Goal: Task Accomplishment & Management: Complete application form

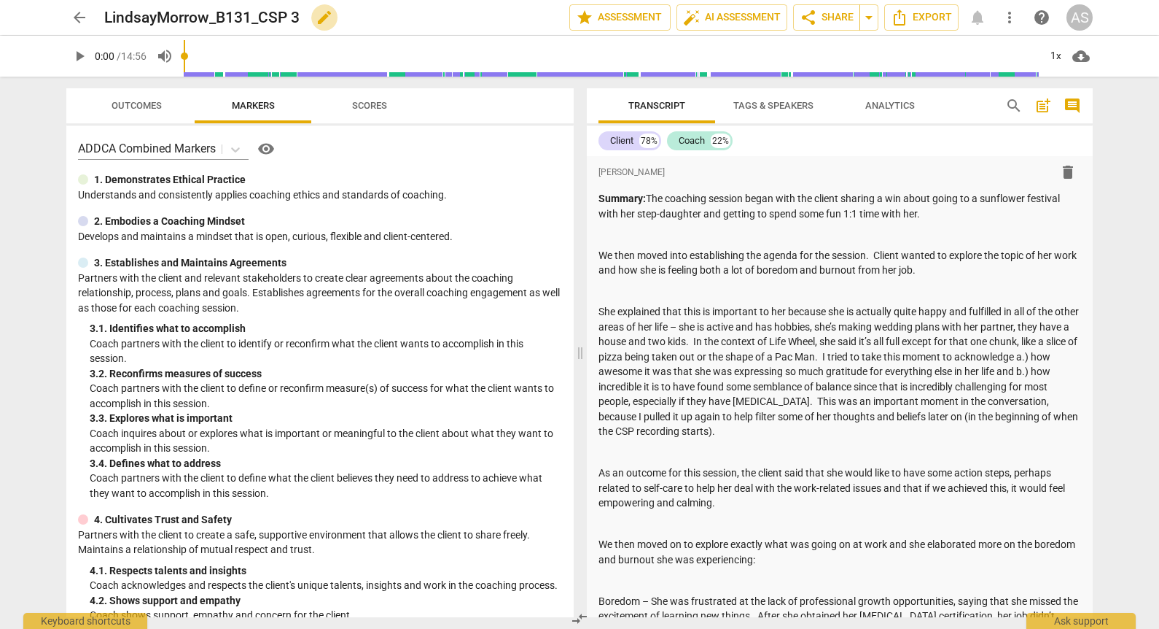
click at [327, 19] on span "edit" at bounding box center [325, 18] width 18 height 18
click at [294, 17] on input "LindsayMorrow_B131_CSP 3" at bounding box center [304, 18] width 401 height 28
type input "LindsayMorrow_B131_CSP3"
click at [513, 16] on span "done" at bounding box center [519, 18] width 18 height 18
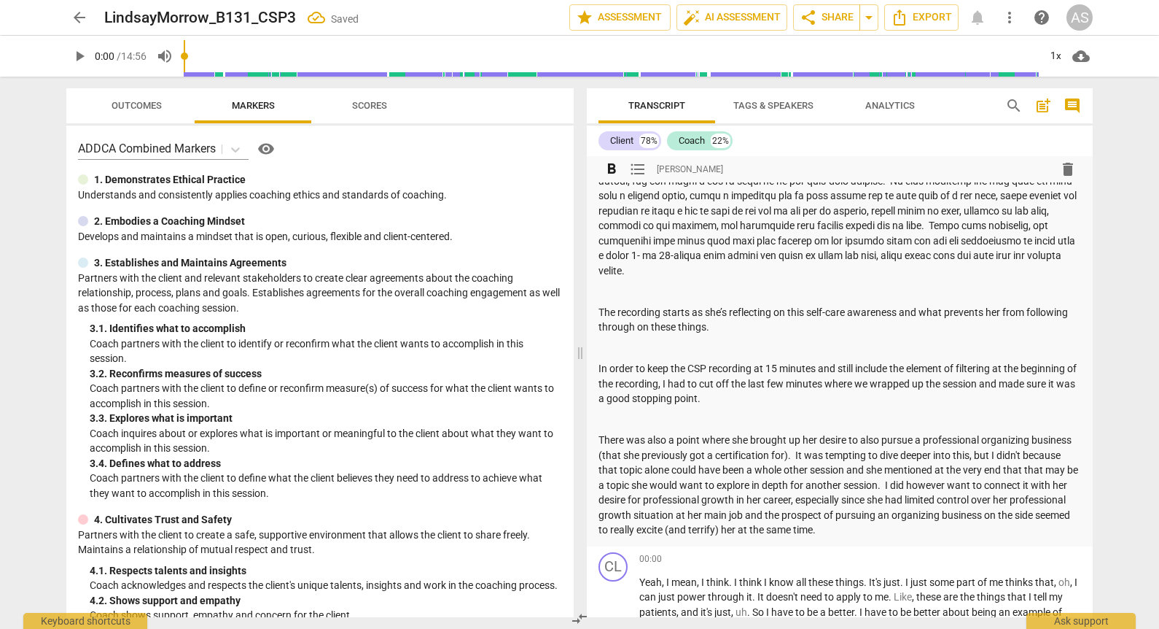
scroll to position [875, 0]
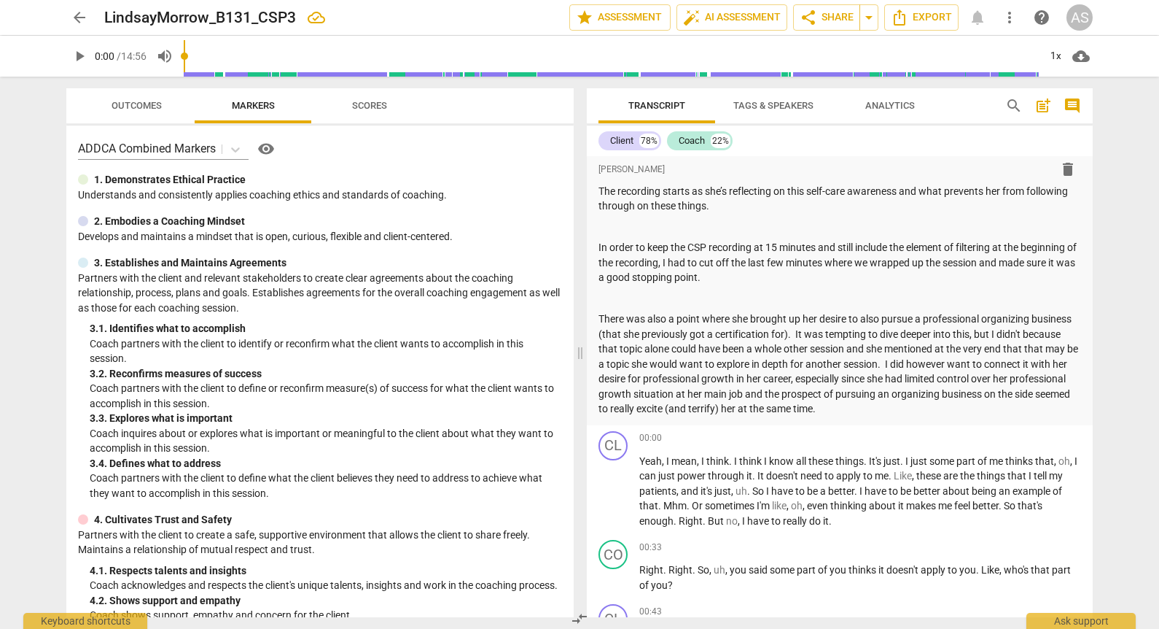
click at [77, 20] on span "arrow_back" at bounding box center [80, 18] width 18 height 18
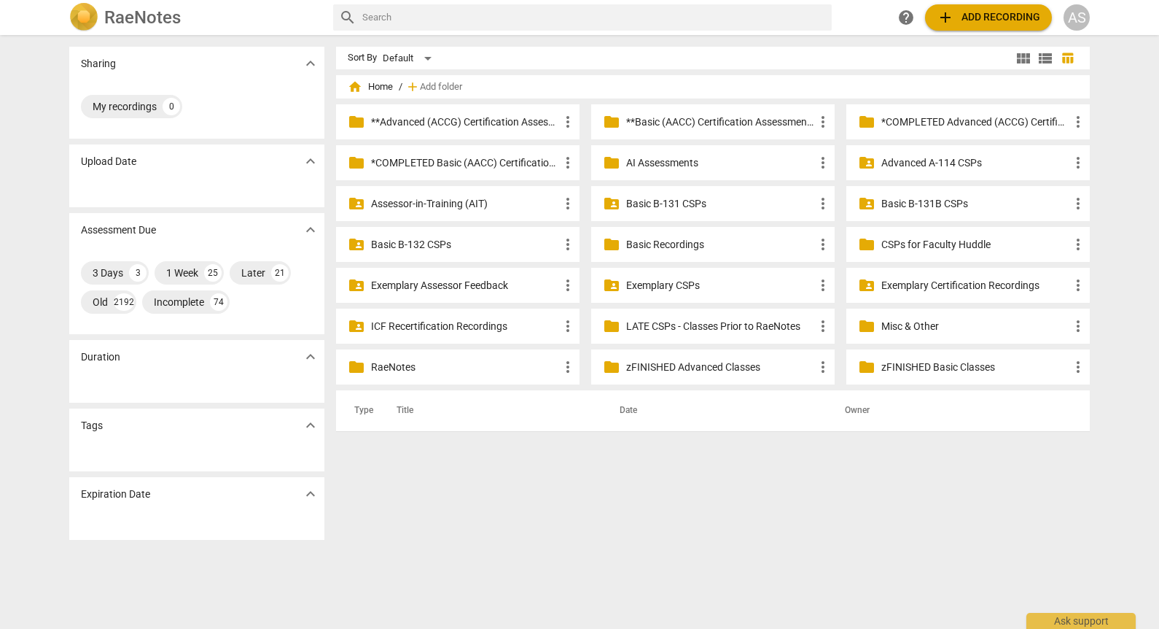
click at [725, 199] on p "Basic B-131 CSPs" at bounding box center [720, 203] width 188 height 15
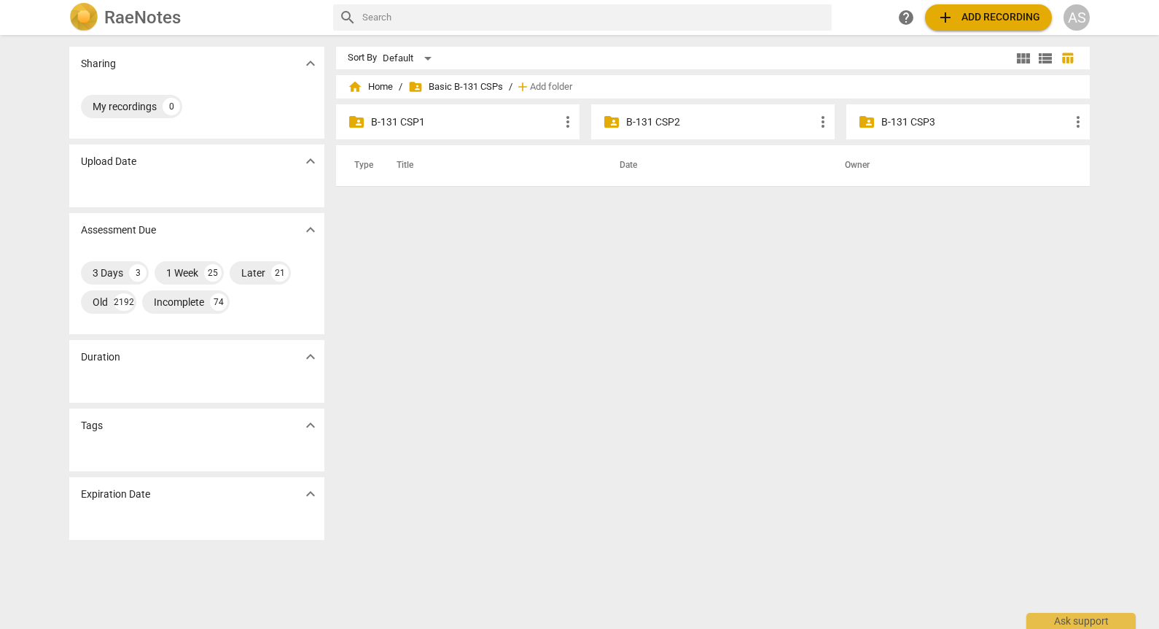
click at [936, 118] on p "B-131 CSP3" at bounding box center [976, 121] width 188 height 15
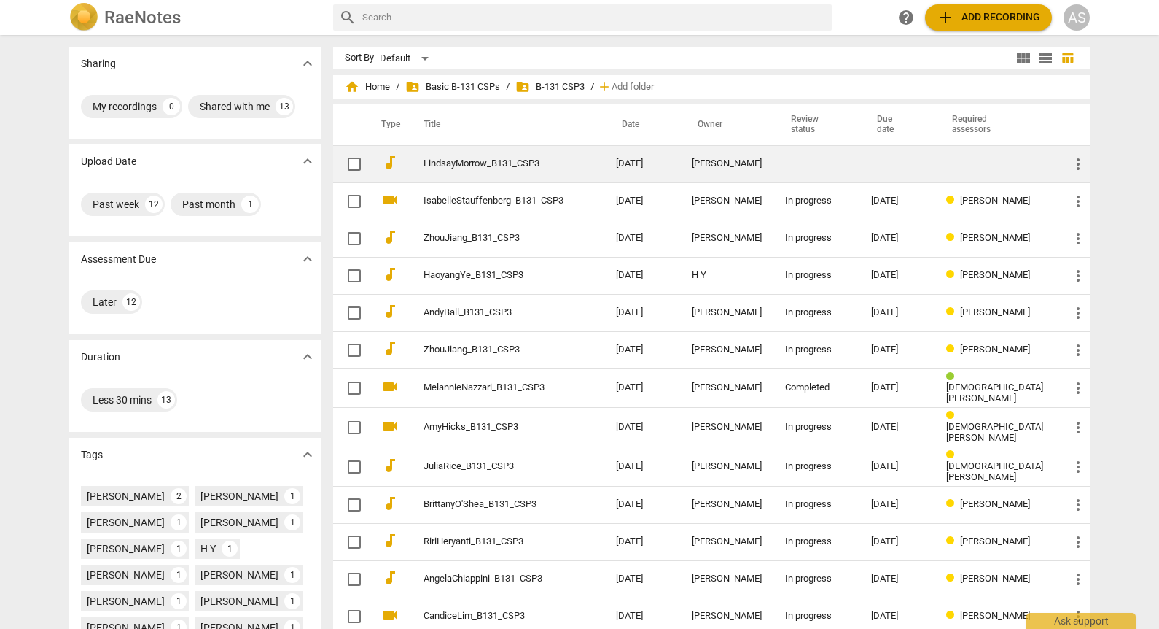
click at [877, 162] on td at bounding box center [897, 163] width 75 height 37
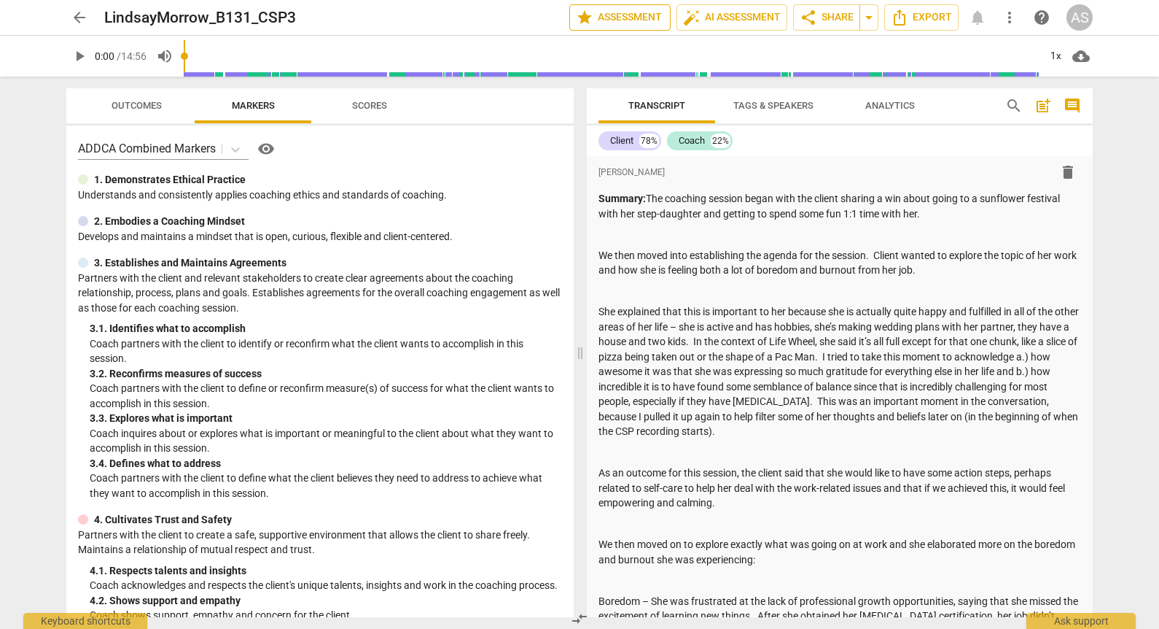
click at [596, 7] on button "star Assessment" at bounding box center [620, 17] width 101 height 26
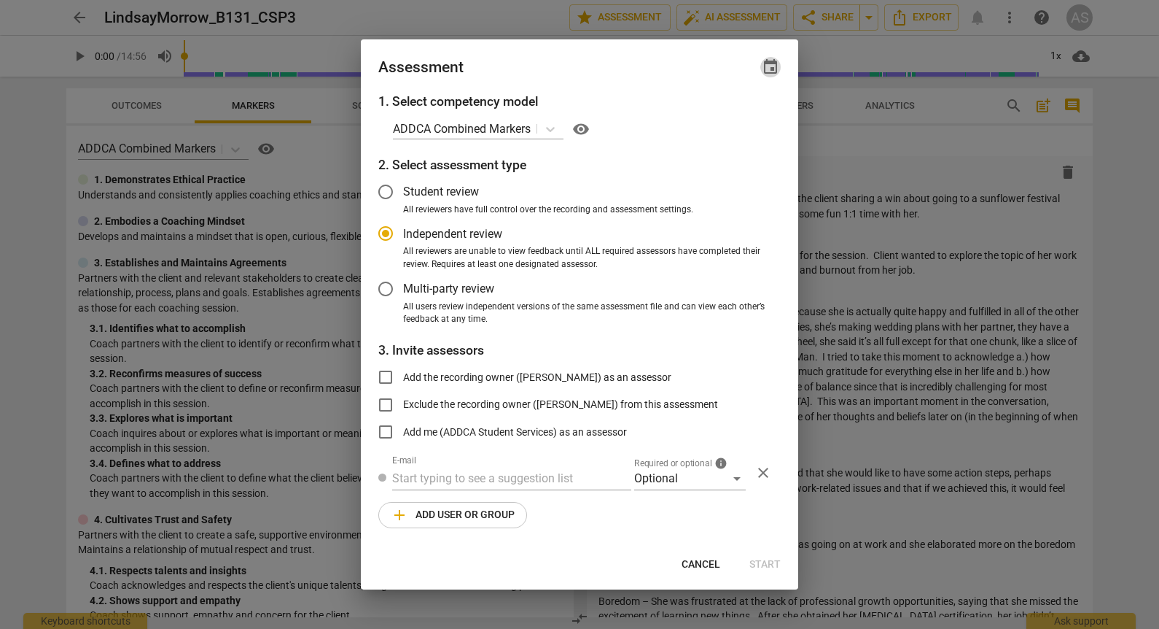
radio input "false"
click at [777, 68] on span "event" at bounding box center [771, 67] width 18 height 18
click at [732, 116] on input "date" at bounding box center [683, 116] width 102 height 21
type input "[DATE]"
click at [591, 68] on div at bounding box center [579, 314] width 1159 height 629
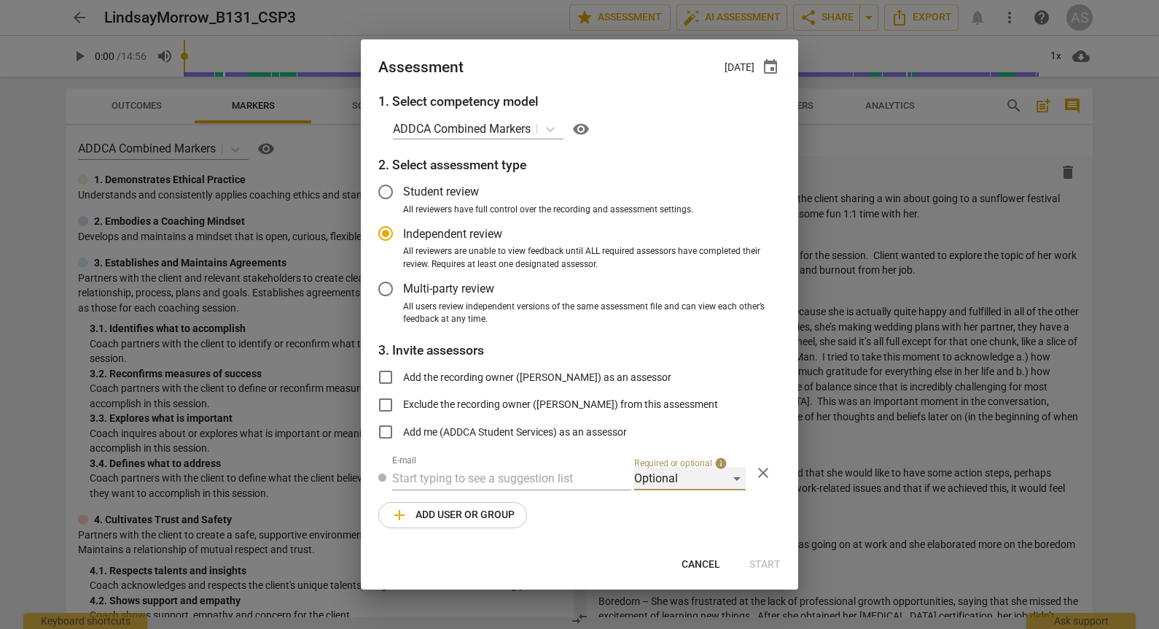
click at [672, 469] on div "Optional" at bounding box center [690, 478] width 112 height 23
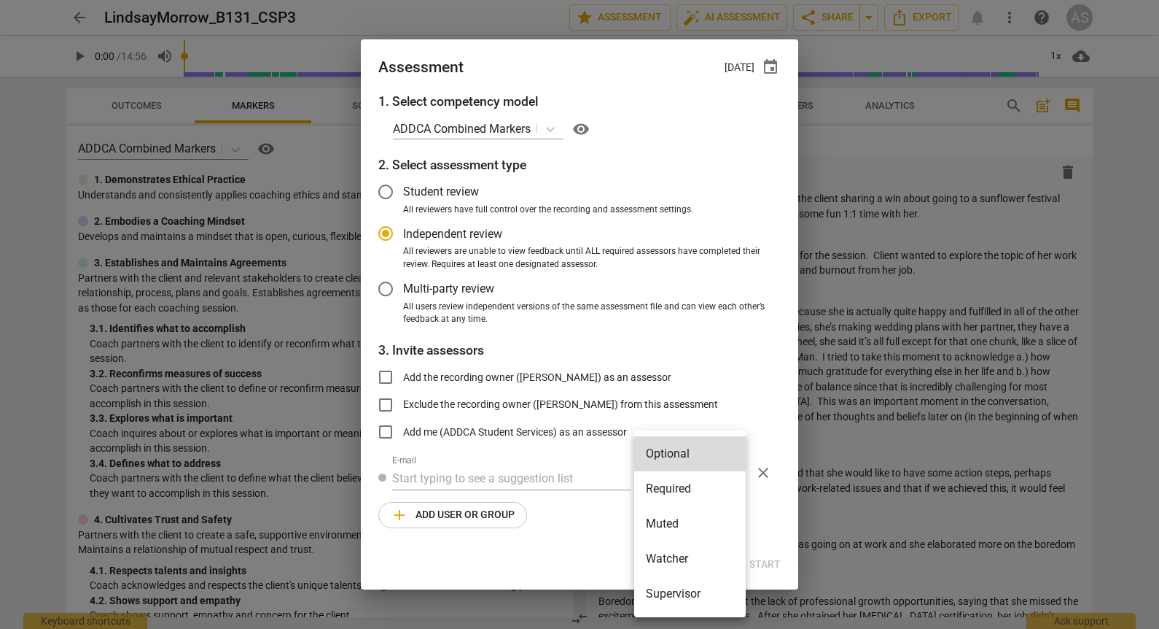
click at [681, 482] on li "Required" at bounding box center [690, 488] width 112 height 35
radio input "false"
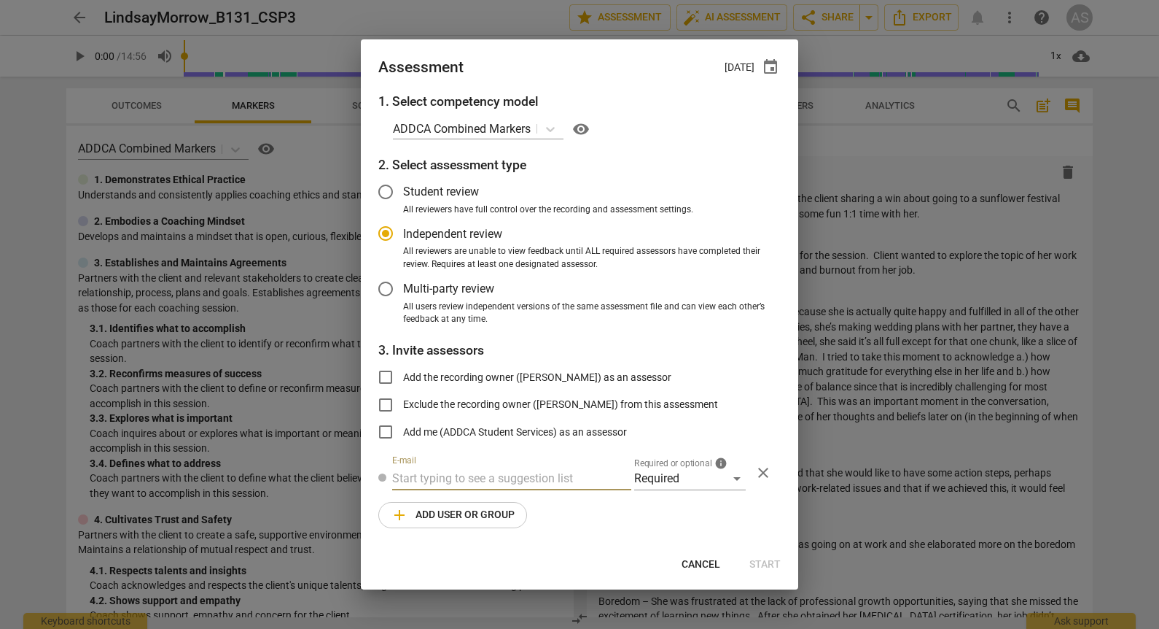
click at [562, 481] on input "text" at bounding box center [511, 478] width 239 height 23
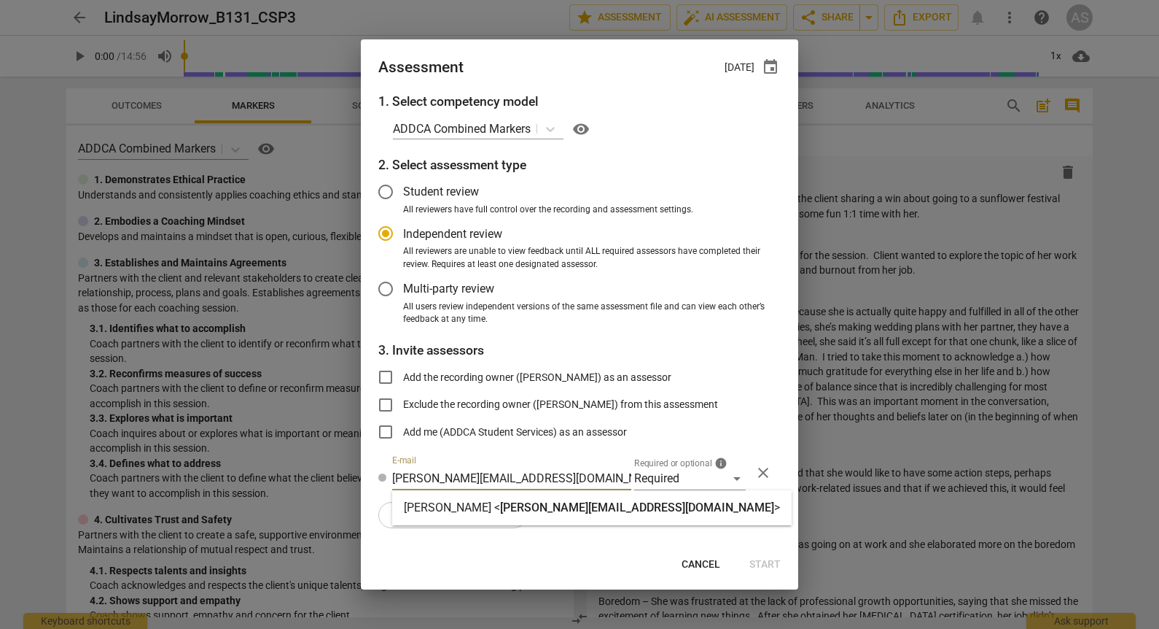
type input "[PERSON_NAME][EMAIL_ADDRESS][DOMAIN_NAME]"
click at [556, 507] on span "[PERSON_NAME][EMAIL_ADDRESS][DOMAIN_NAME]" at bounding box center [637, 507] width 274 height 14
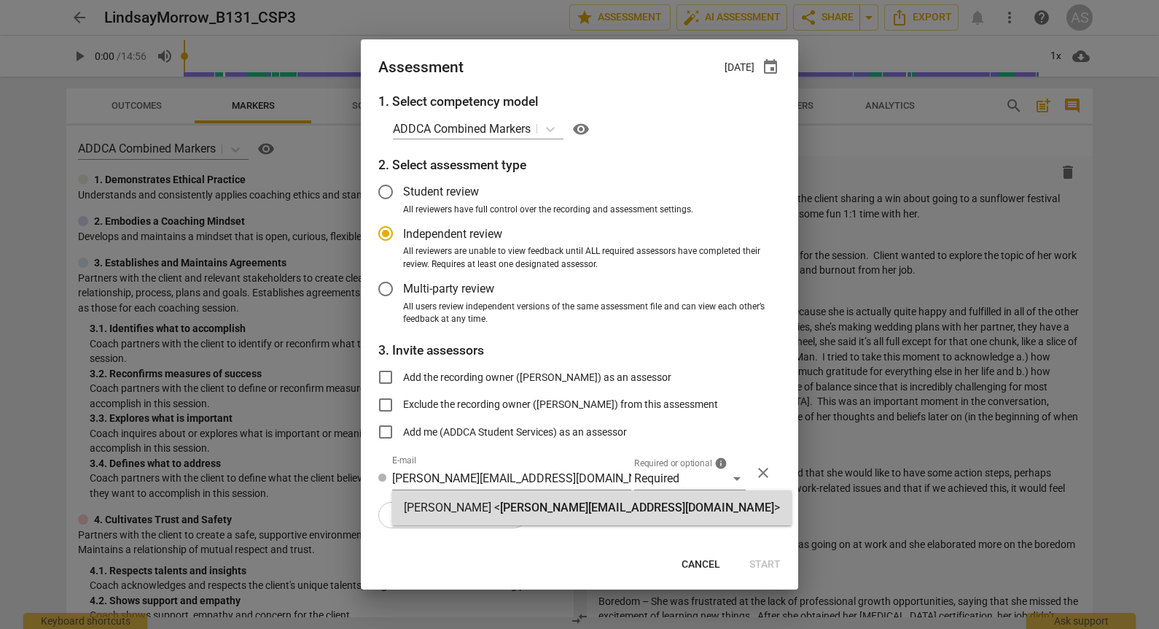
radio input "false"
type input "[PERSON_NAME] <[PERSON_NAME][EMAIL_ADDRESS][DOMAIN_NAME]>"
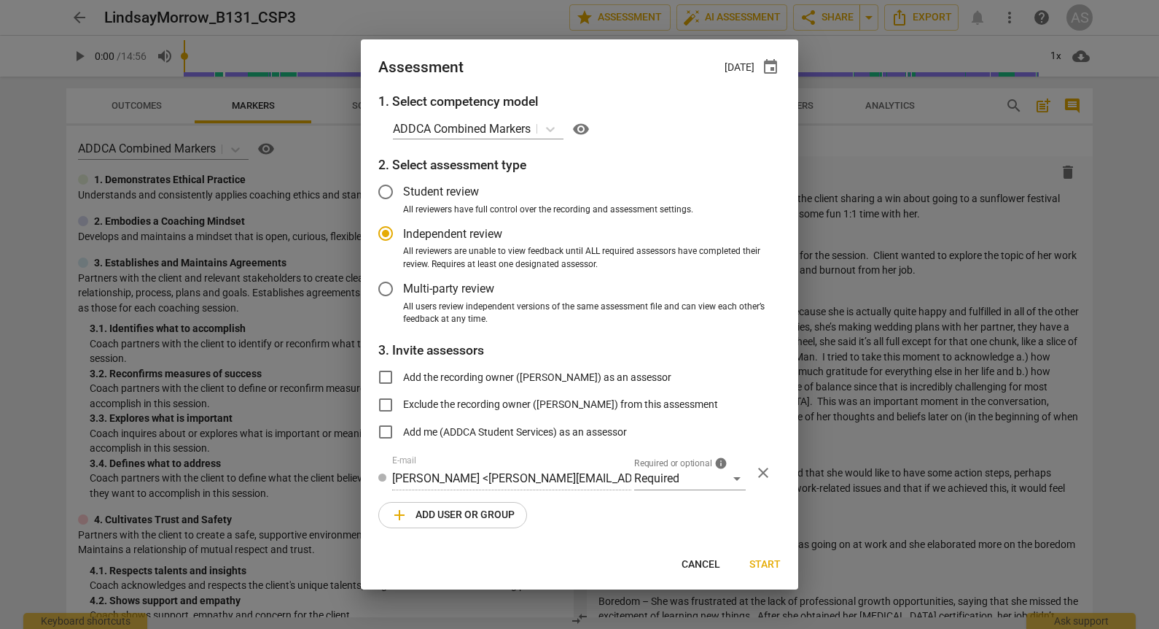
click at [482, 511] on span "add Add user or group" at bounding box center [453, 515] width 124 height 18
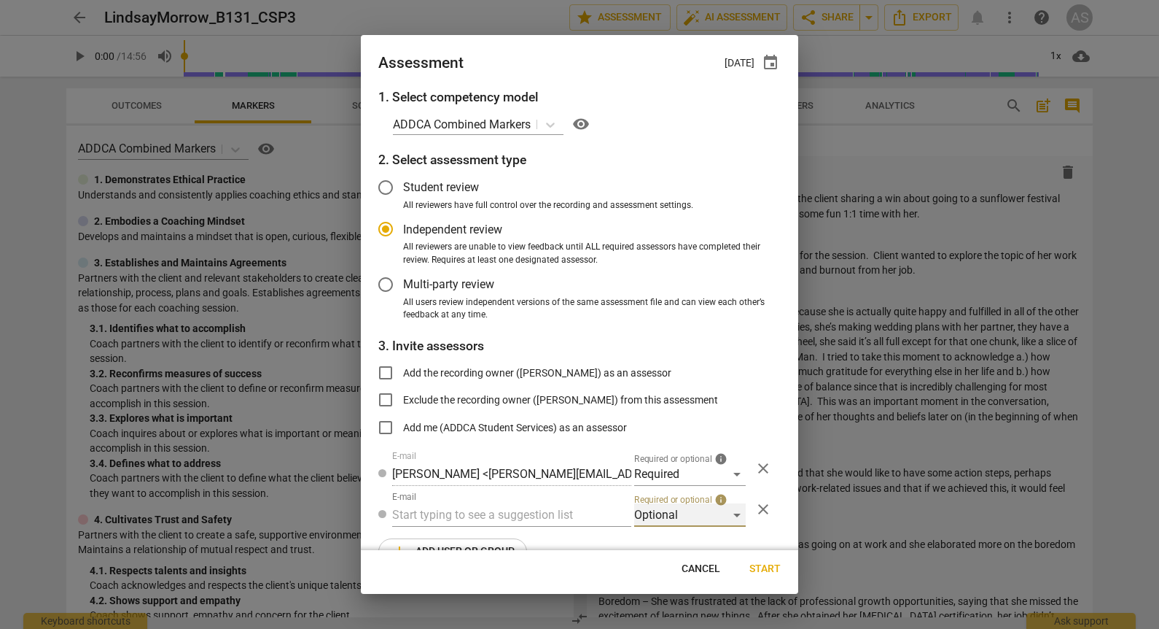
click at [673, 509] on div "Optional" at bounding box center [690, 514] width 112 height 23
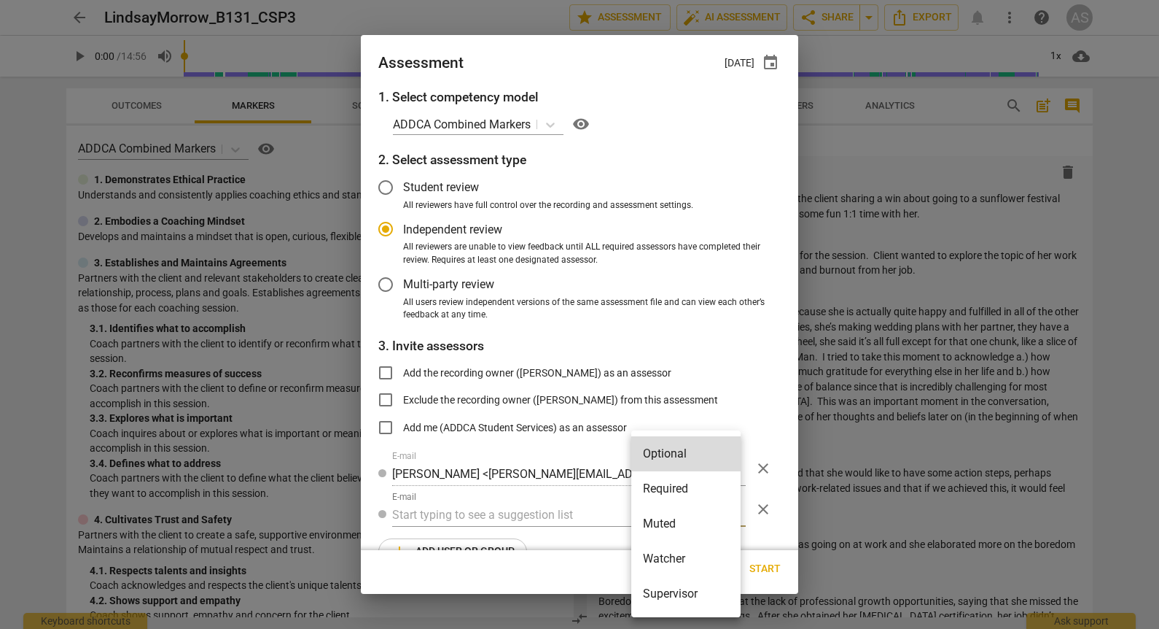
click at [673, 521] on li "Muted" at bounding box center [686, 523] width 109 height 35
radio input "false"
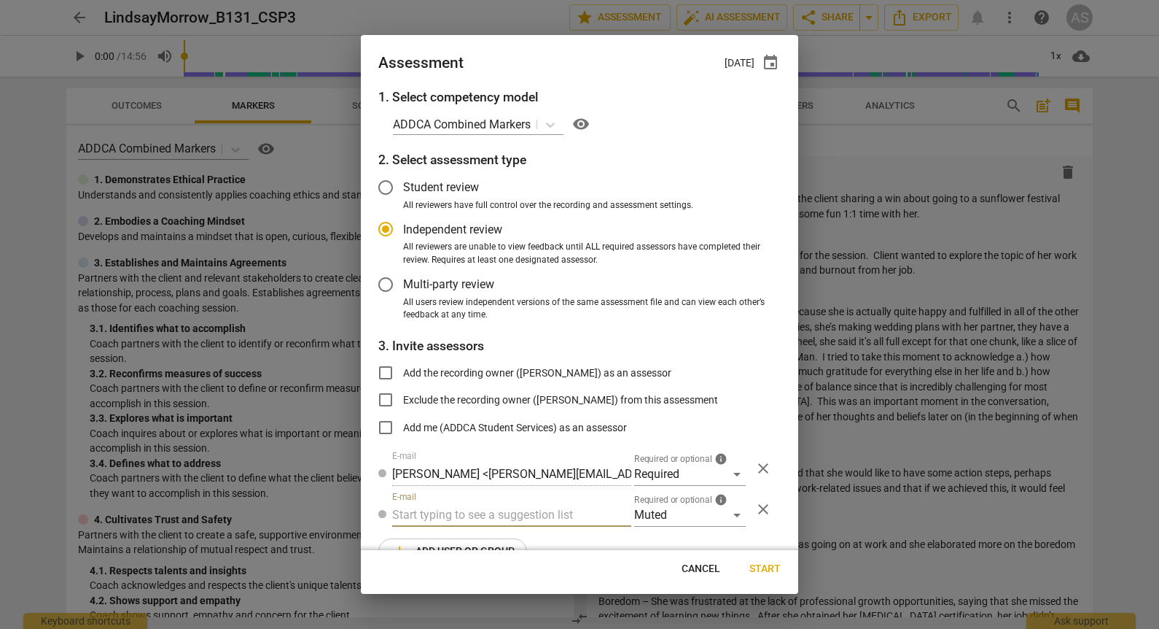
click at [531, 514] on input "text" at bounding box center [511, 514] width 239 height 23
type input "131"
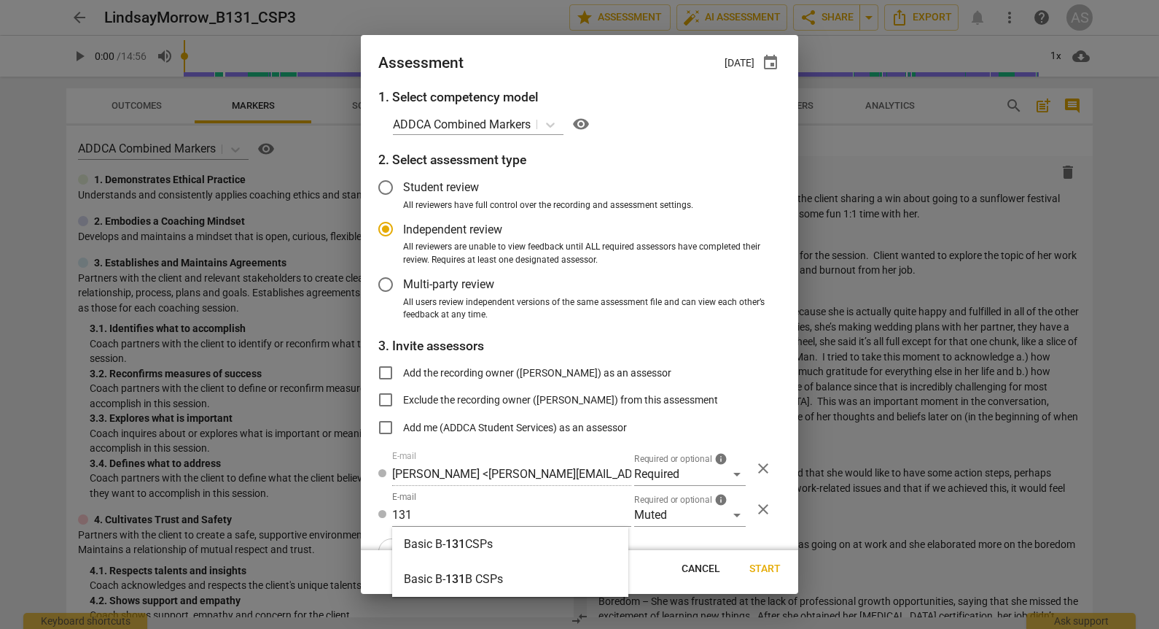
click at [504, 537] on div "Basic B- 131 CSPs" at bounding box center [510, 544] width 236 height 35
radio input "false"
type input "Basic B-131 CSPs"
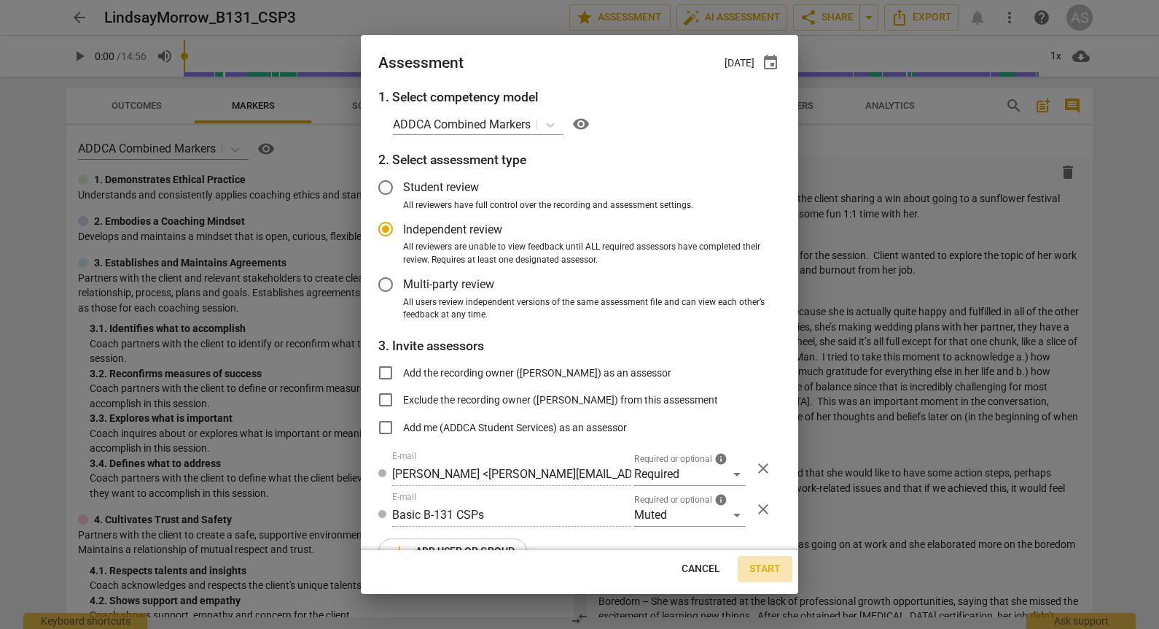
click at [766, 563] on span "Start" at bounding box center [765, 569] width 31 height 15
radio input "false"
type input "[PERSON_NAME] <[EMAIL_ADDRESS][DOMAIN_NAME]>"
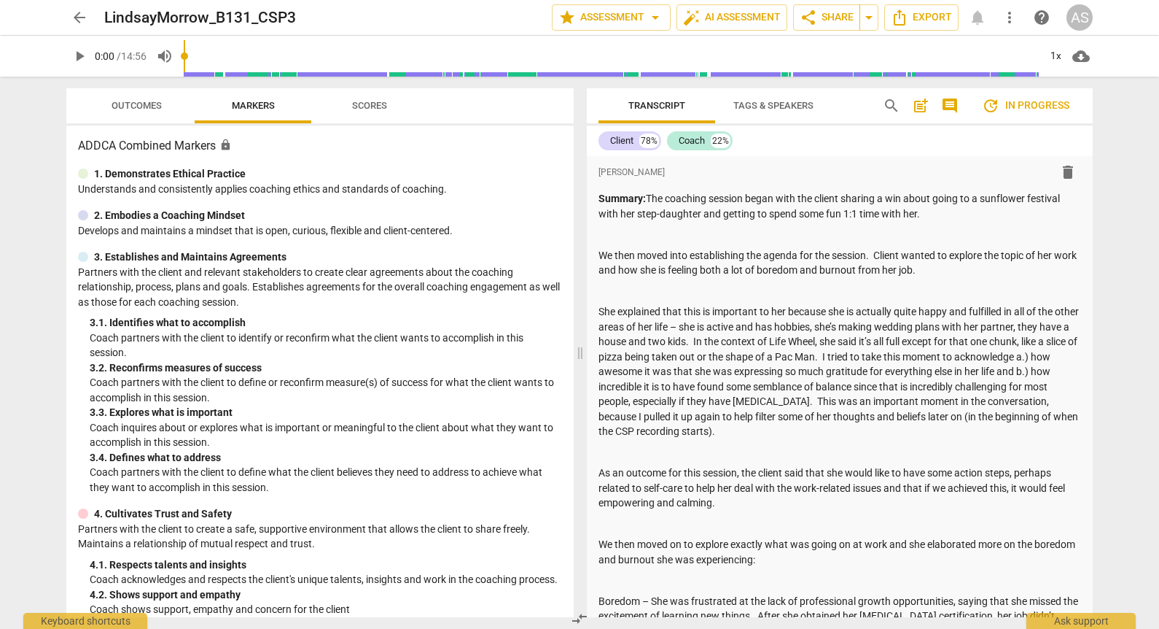
click at [85, 12] on span "arrow_back" at bounding box center [80, 18] width 18 height 18
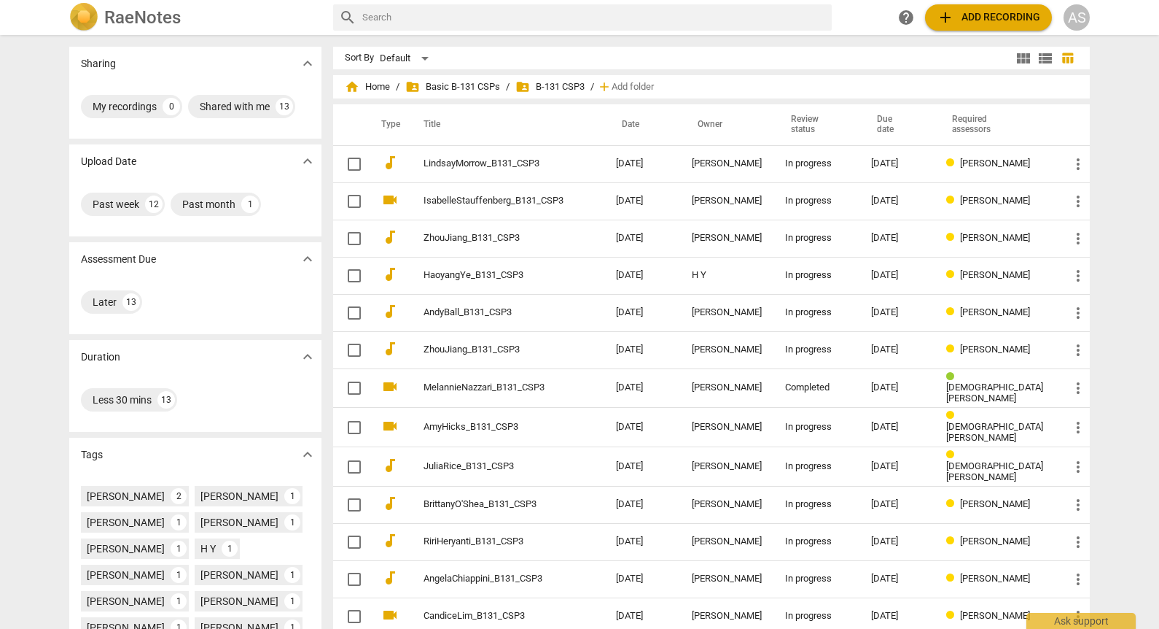
click at [545, 85] on span "folder_shared B-131 CSP3" at bounding box center [550, 86] width 69 height 15
click at [474, 82] on span "folder_shared Basic B-131 CSPs" at bounding box center [452, 86] width 95 height 15
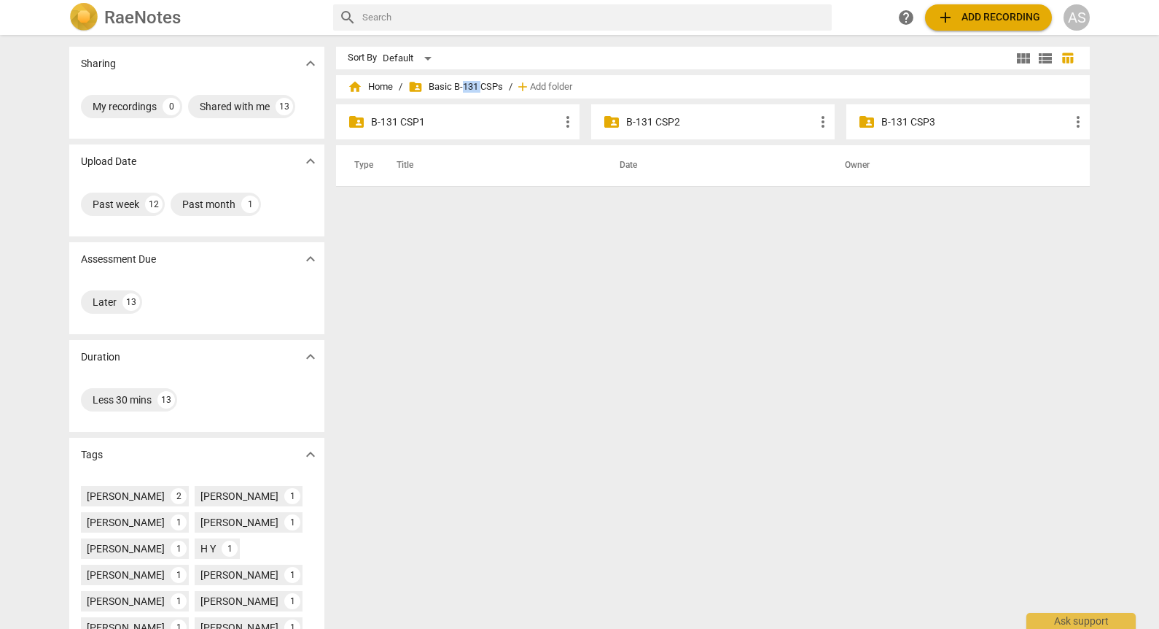
click at [474, 82] on span "folder_shared Basic B-131 CSPs" at bounding box center [455, 86] width 95 height 15
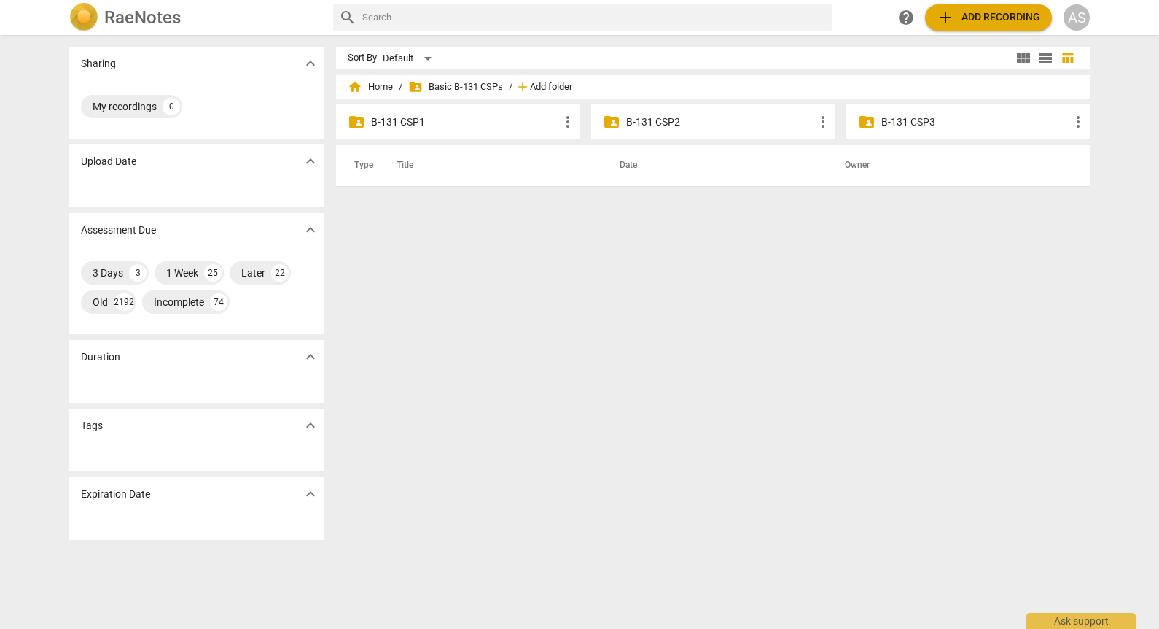
click at [531, 86] on span "Add folder" at bounding box center [551, 87] width 42 height 11
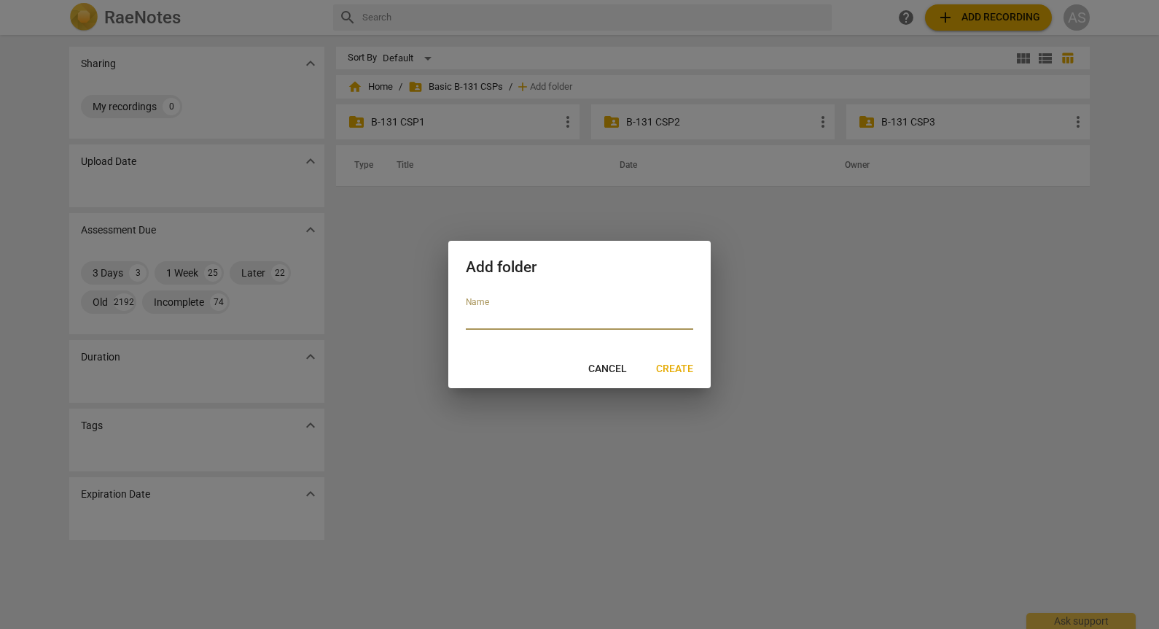
click at [623, 363] on span "Cancel" at bounding box center [607, 369] width 39 height 15
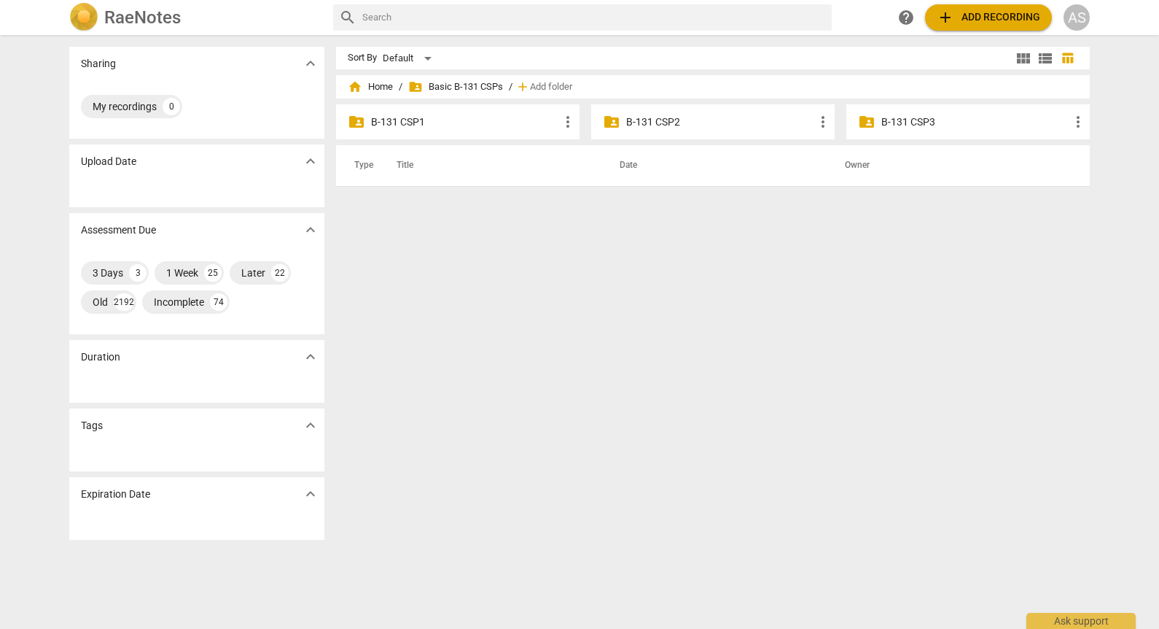
click at [944, 114] on p "B-131 CSP3" at bounding box center [976, 121] width 188 height 15
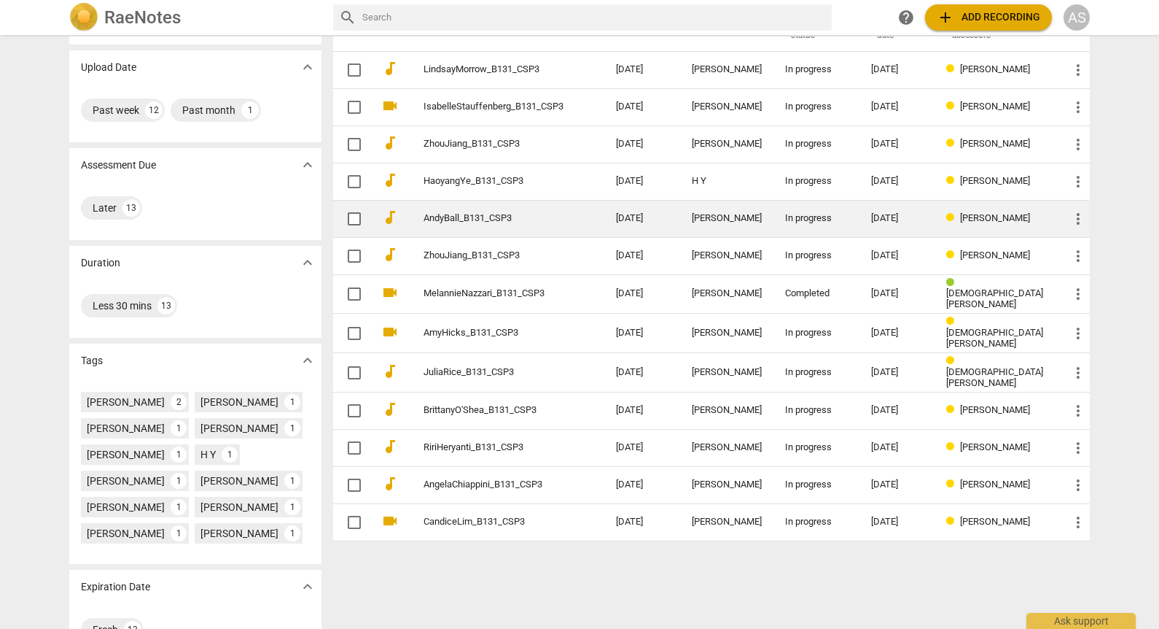
scroll to position [60, 0]
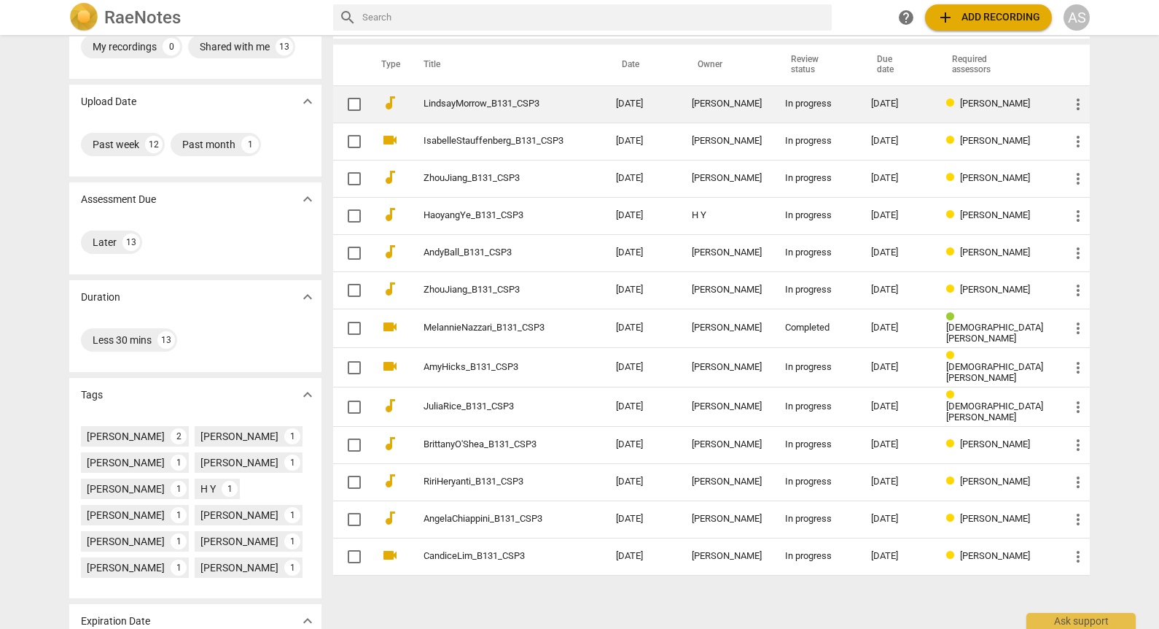
click at [805, 102] on div "In progress" at bounding box center [816, 103] width 63 height 11
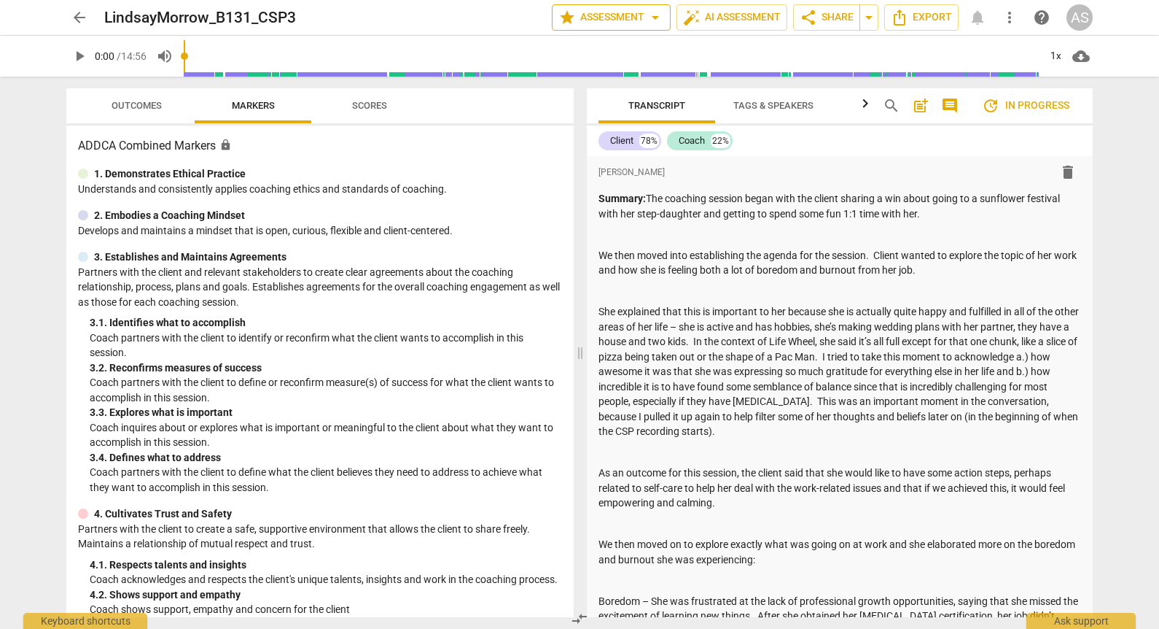
click at [647, 18] on span "arrow_drop_down" at bounding box center [656, 18] width 18 height 18
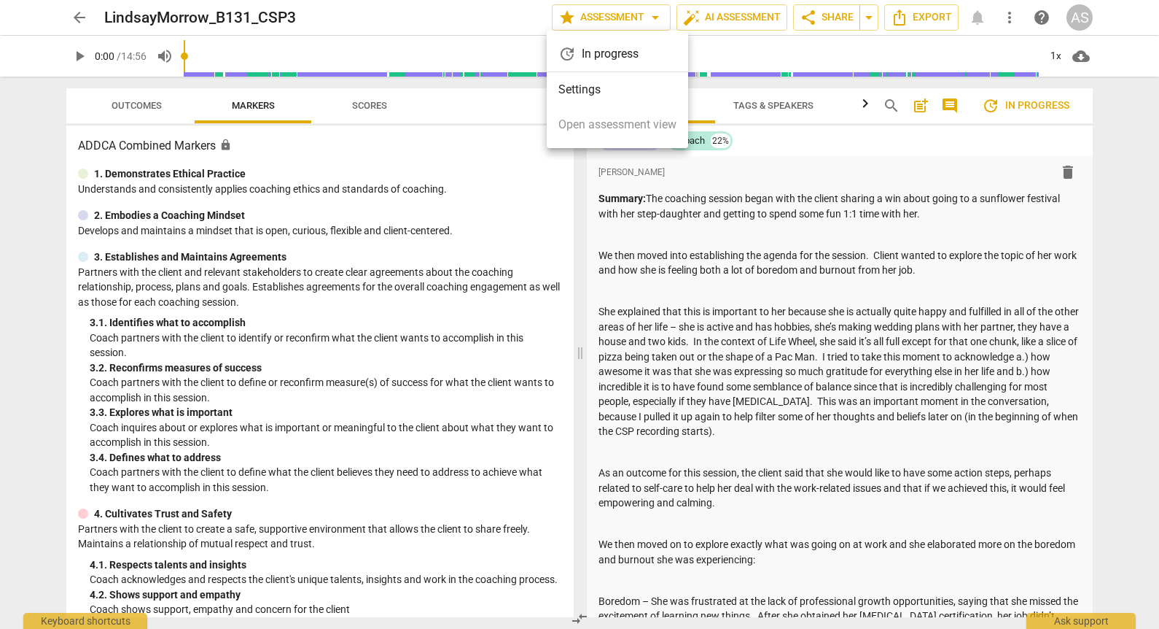
click at [613, 82] on li "Settings" at bounding box center [617, 89] width 141 height 35
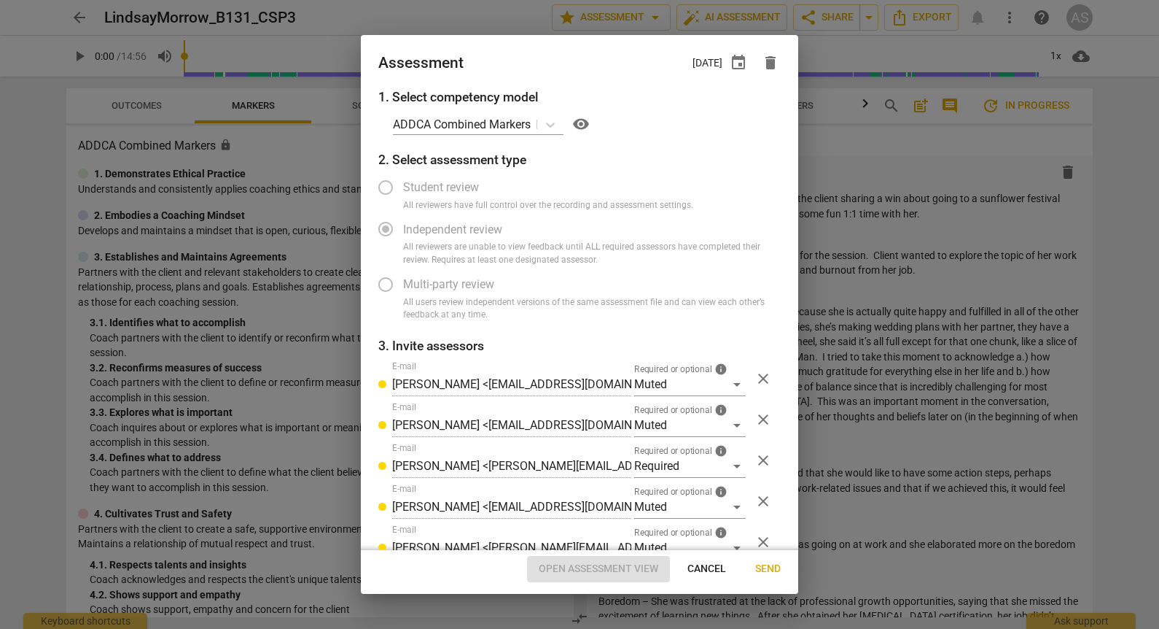
radio input "false"
click at [741, 65] on span "event" at bounding box center [739, 63] width 18 height 18
click at [696, 109] on input "[DATE]" at bounding box center [651, 112] width 102 height 21
type input "[DATE]"
click at [510, 53] on div at bounding box center [579, 314] width 1159 height 629
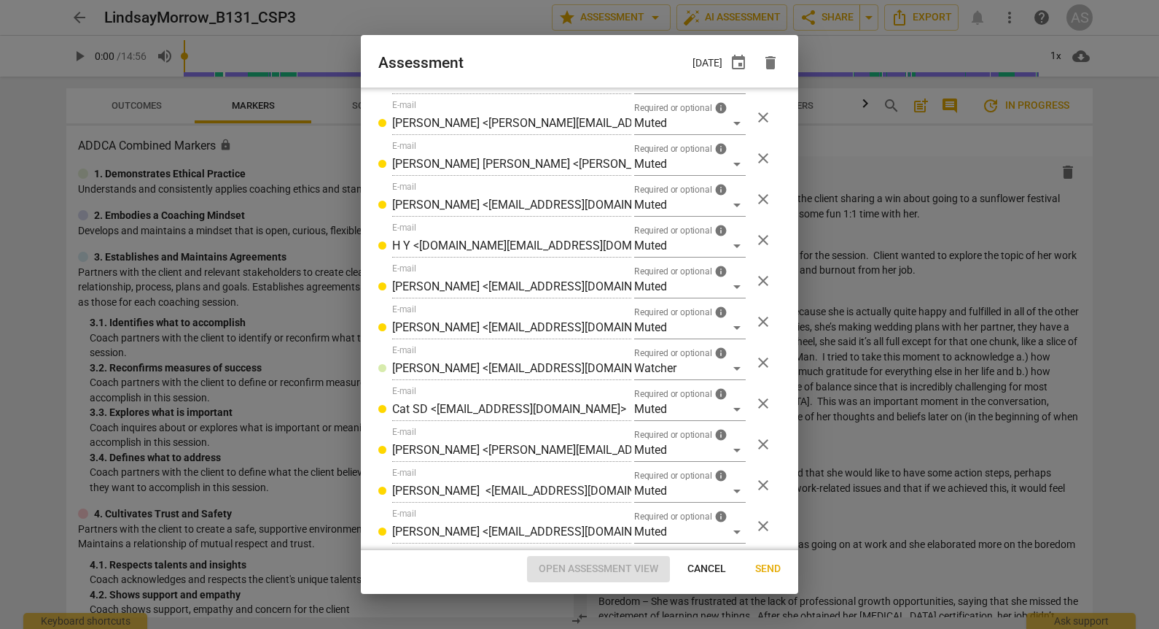
scroll to position [875, 0]
click at [772, 567] on span "Send" at bounding box center [768, 569] width 26 height 15
radio input "false"
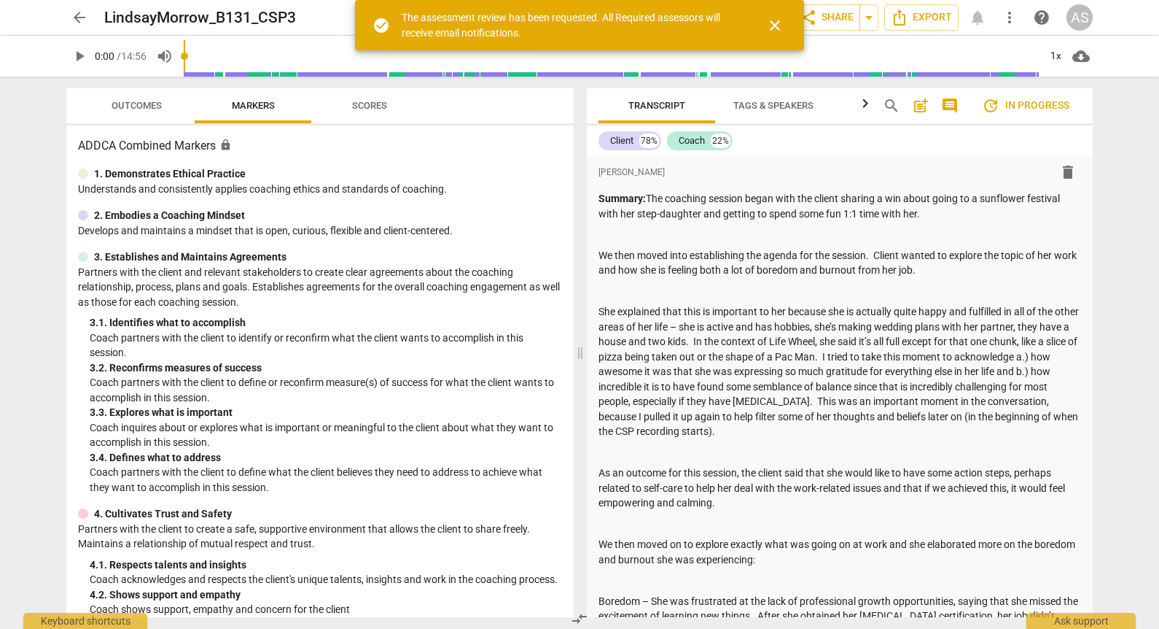
click at [88, 24] on span "arrow_back" at bounding box center [80, 18] width 18 height 18
